Goal: Task Accomplishment & Management: Complete application form

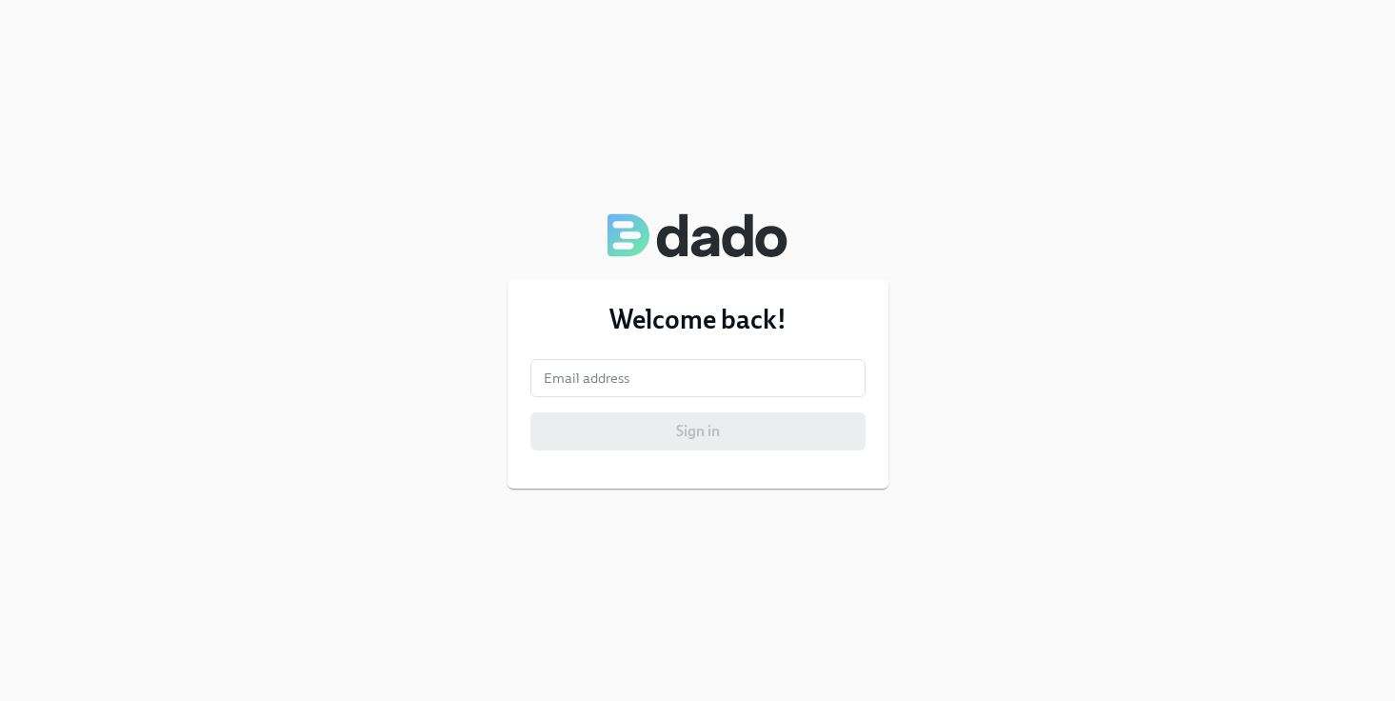
click at [699, 351] on div "Welcome back! Email address Email address Sign in" at bounding box center [698, 384] width 381 height 210
click at [692, 373] on input "email" at bounding box center [698, 378] width 335 height 38
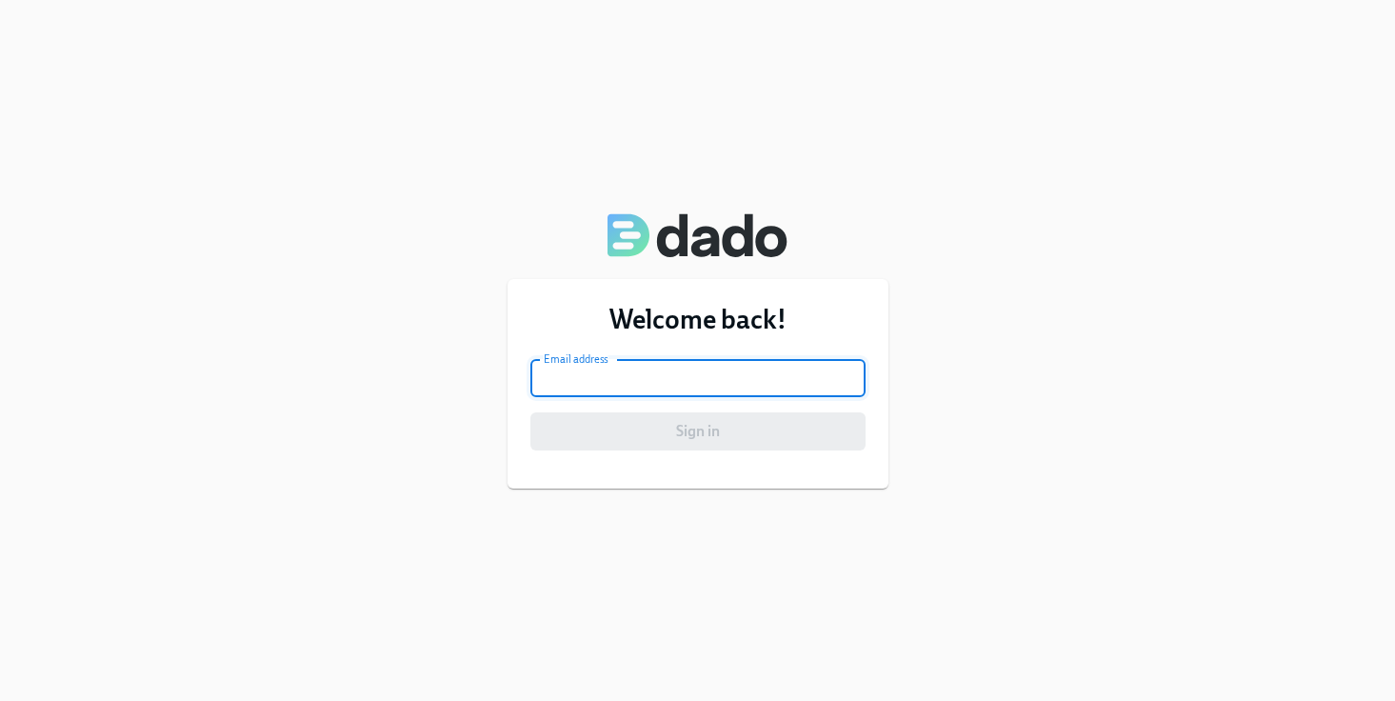
type input "sachin.khurana@udemy.com"
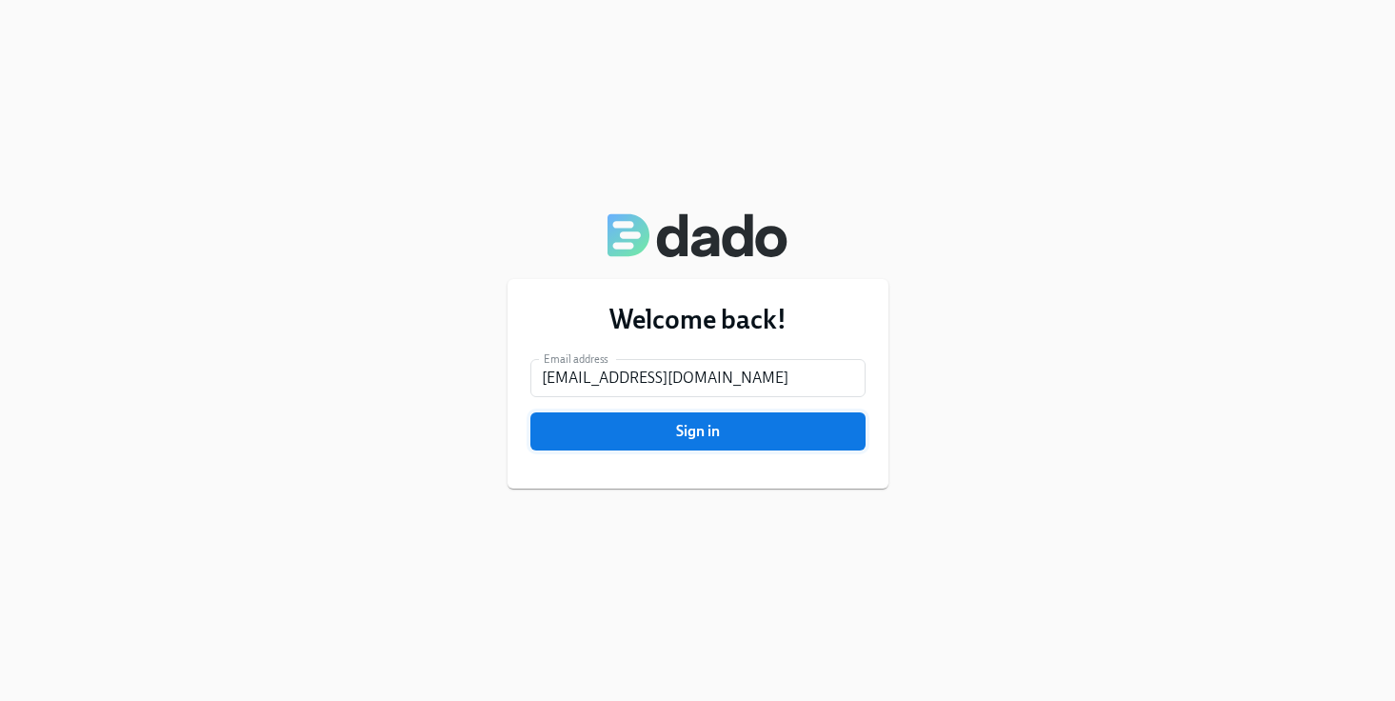
click at [693, 437] on span "Sign in" at bounding box center [698, 431] width 309 height 19
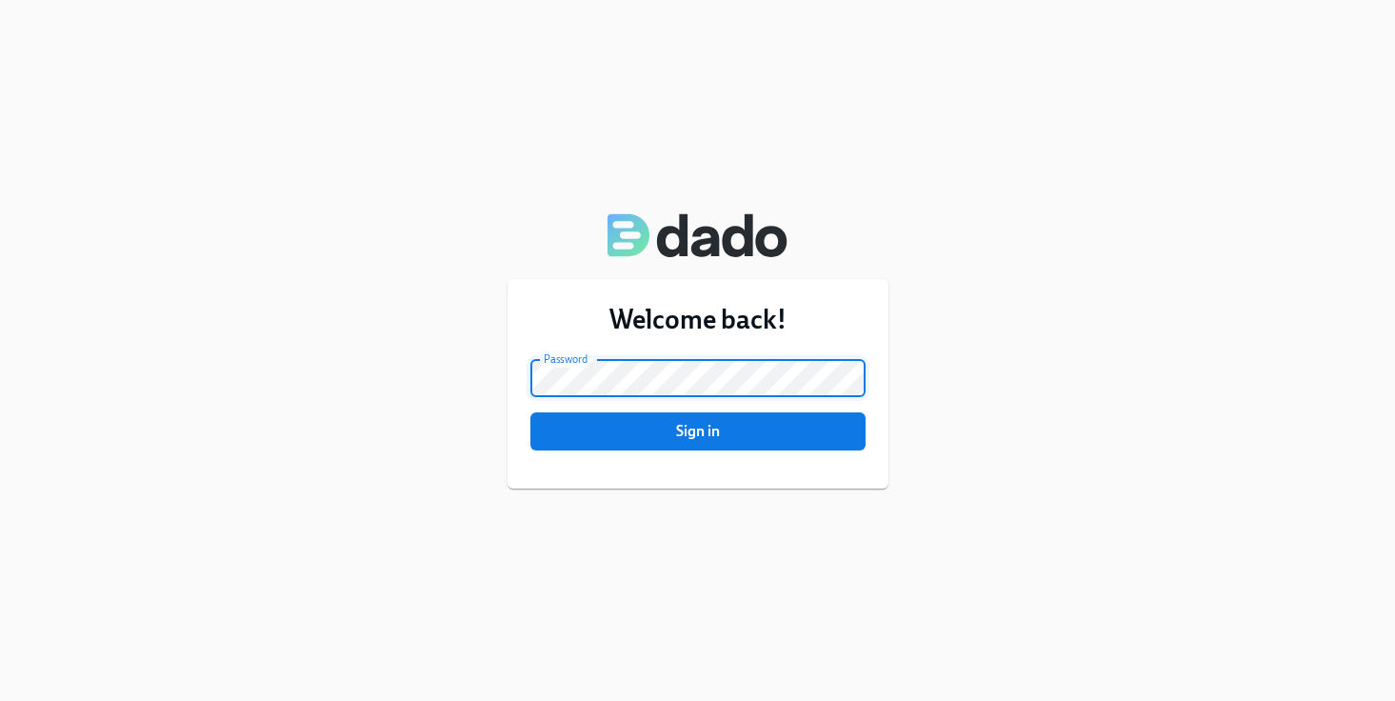
click at [531, 412] on button "Sign in" at bounding box center [698, 431] width 335 height 38
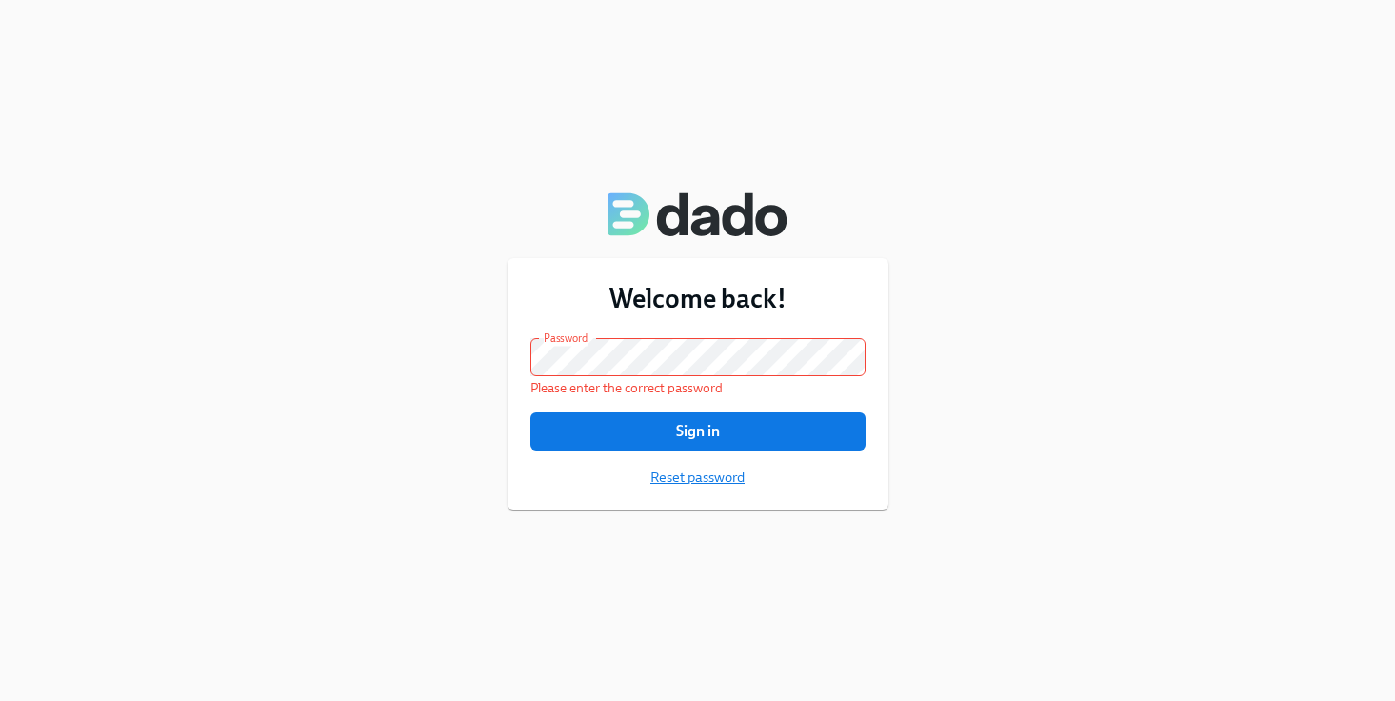
click at [689, 476] on span "Reset password" at bounding box center [698, 477] width 94 height 19
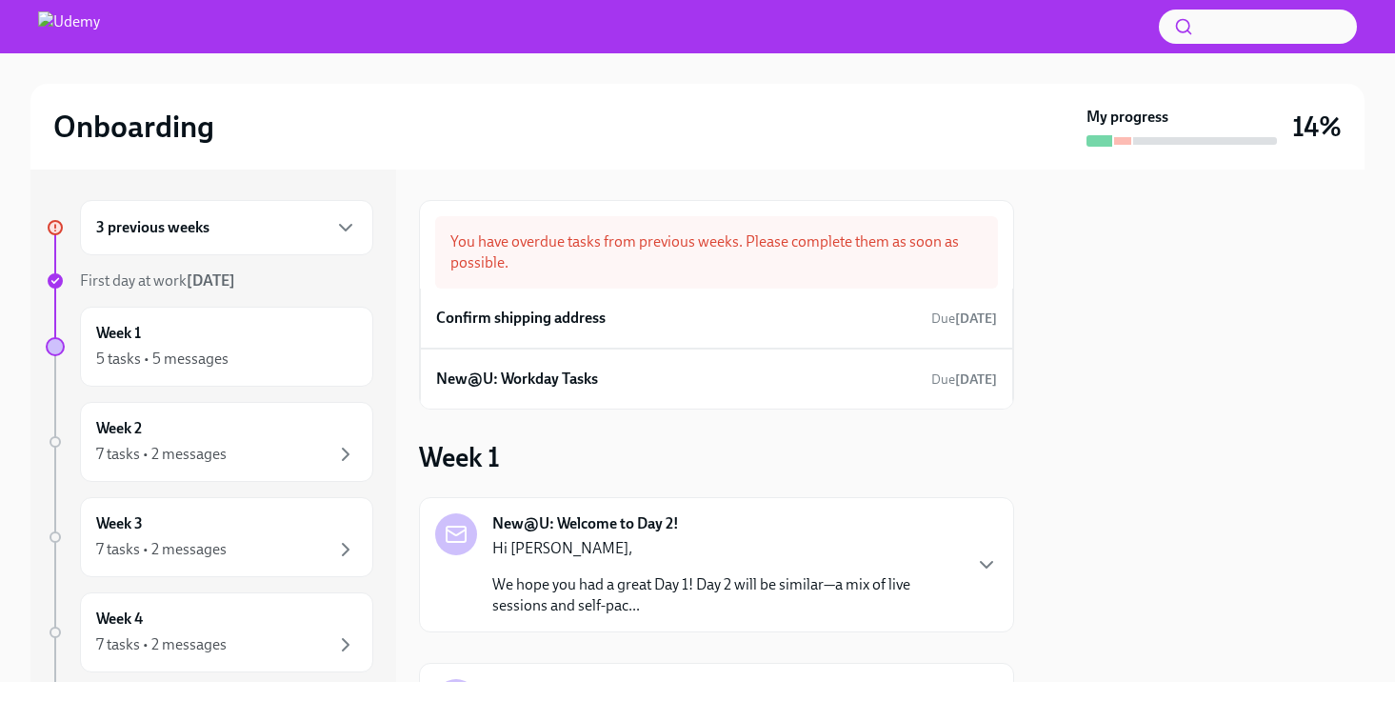
click at [82, 27] on img at bounding box center [69, 26] width 62 height 30
click at [1110, 144] on div at bounding box center [1100, 140] width 26 height 11
click at [1124, 137] on div at bounding box center [1122, 141] width 17 height 8
click at [1190, 34] on icon "button" at bounding box center [1183, 26] width 19 height 19
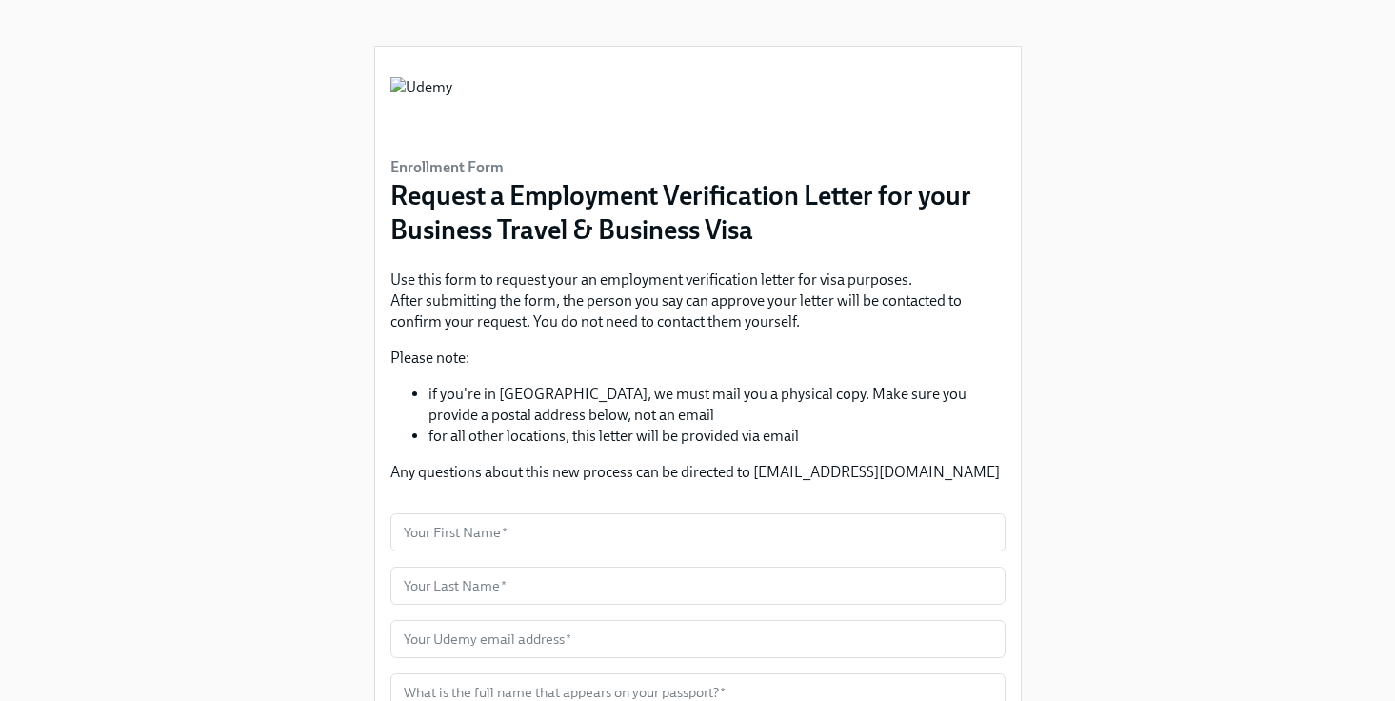
click at [452, 120] on img at bounding box center [422, 105] width 62 height 57
